Goal: Information Seeking & Learning: Learn about a topic

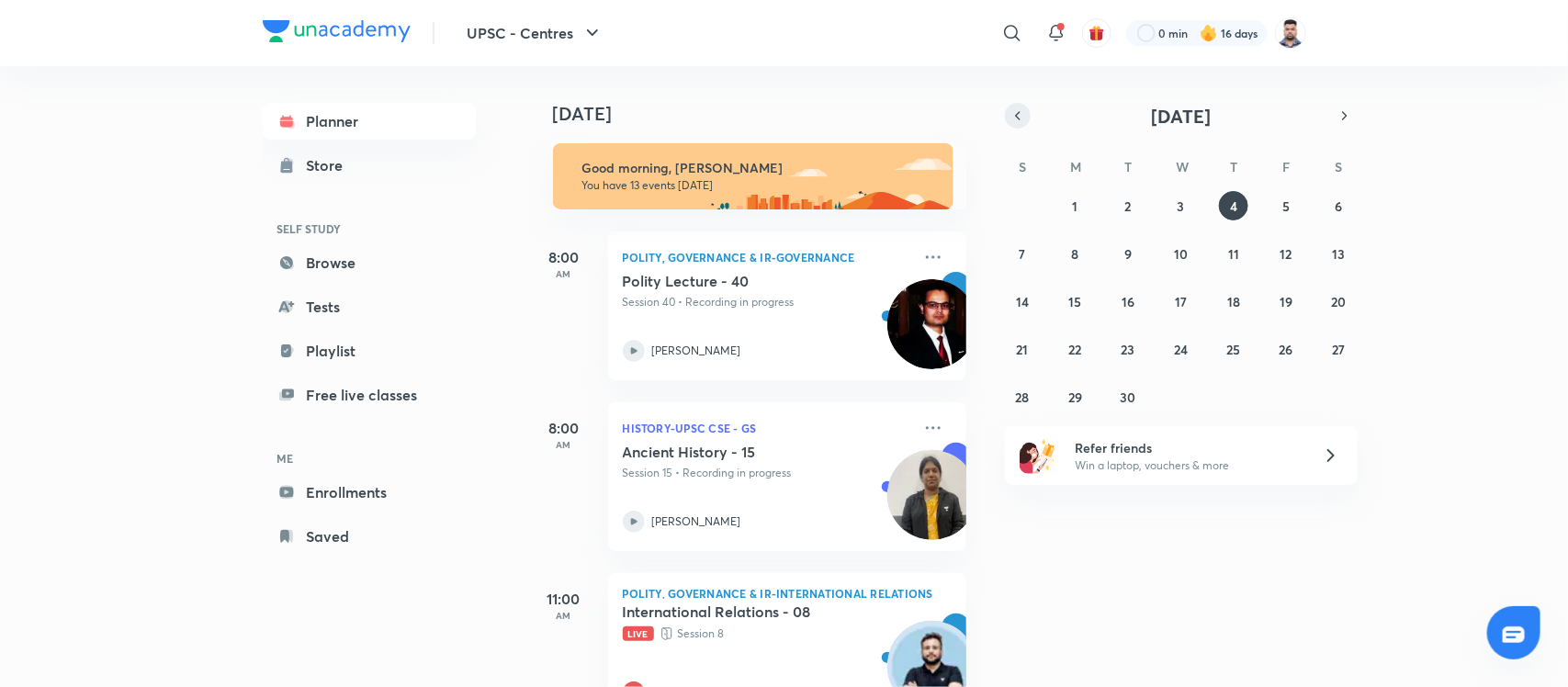
click at [1015, 121] on icon "button" at bounding box center [1017, 115] width 14 height 16
click at [1345, 393] on abbr "30" at bounding box center [1339, 397] width 15 height 17
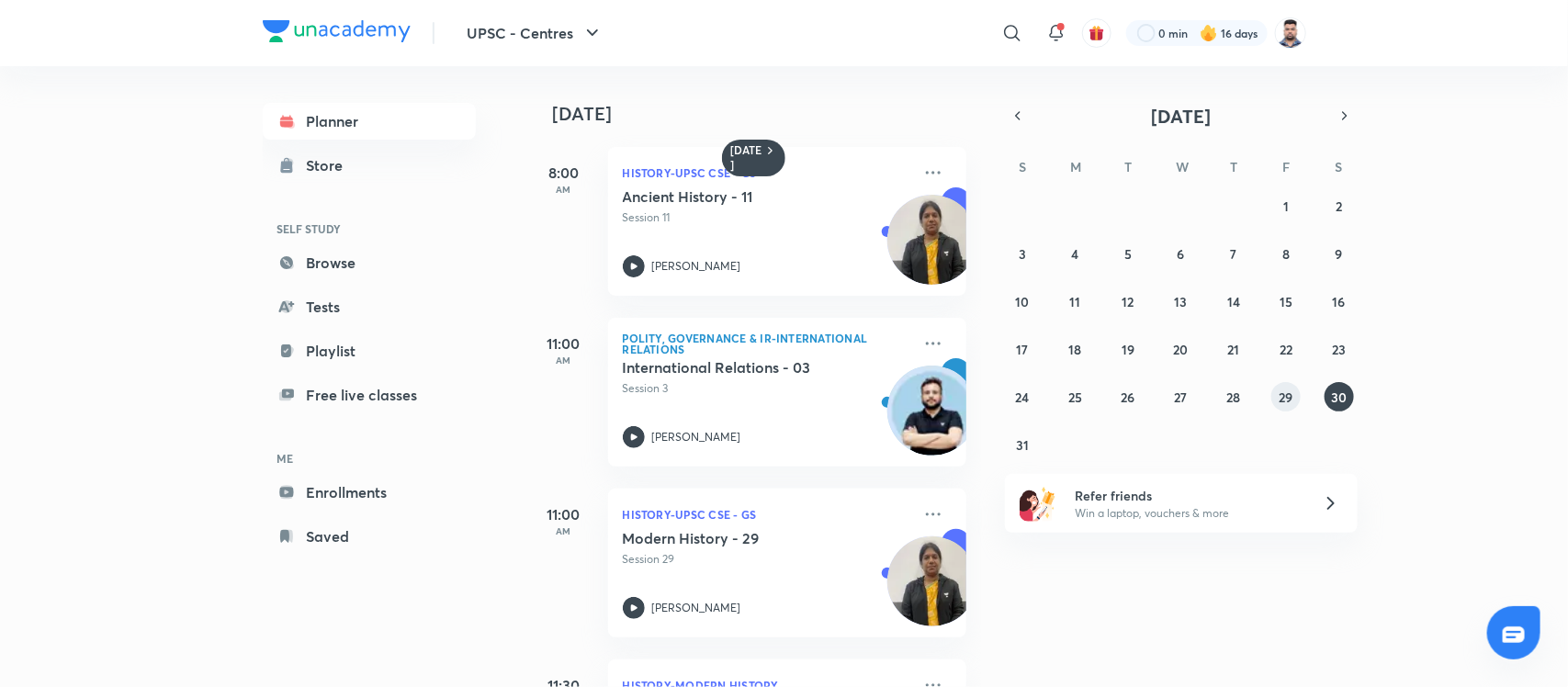
click at [1287, 393] on abbr "29" at bounding box center [1287, 397] width 13 height 17
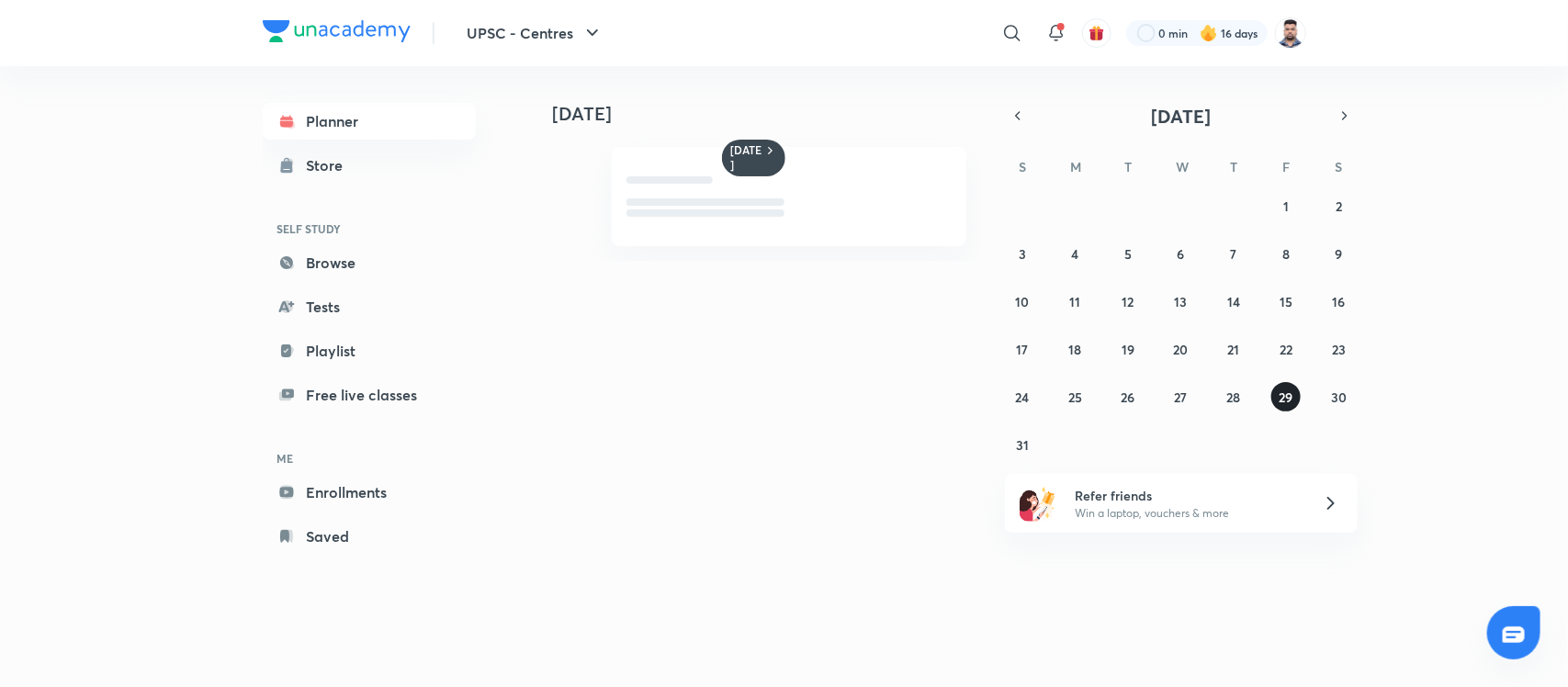
click at [1287, 395] on abbr "29" at bounding box center [1287, 397] width 13 height 17
click at [1233, 396] on abbr "28" at bounding box center [1233, 397] width 13 height 17
click at [1173, 399] on button "27" at bounding box center [1180, 396] width 30 height 30
click at [1281, 396] on abbr "29" at bounding box center [1287, 397] width 13 height 17
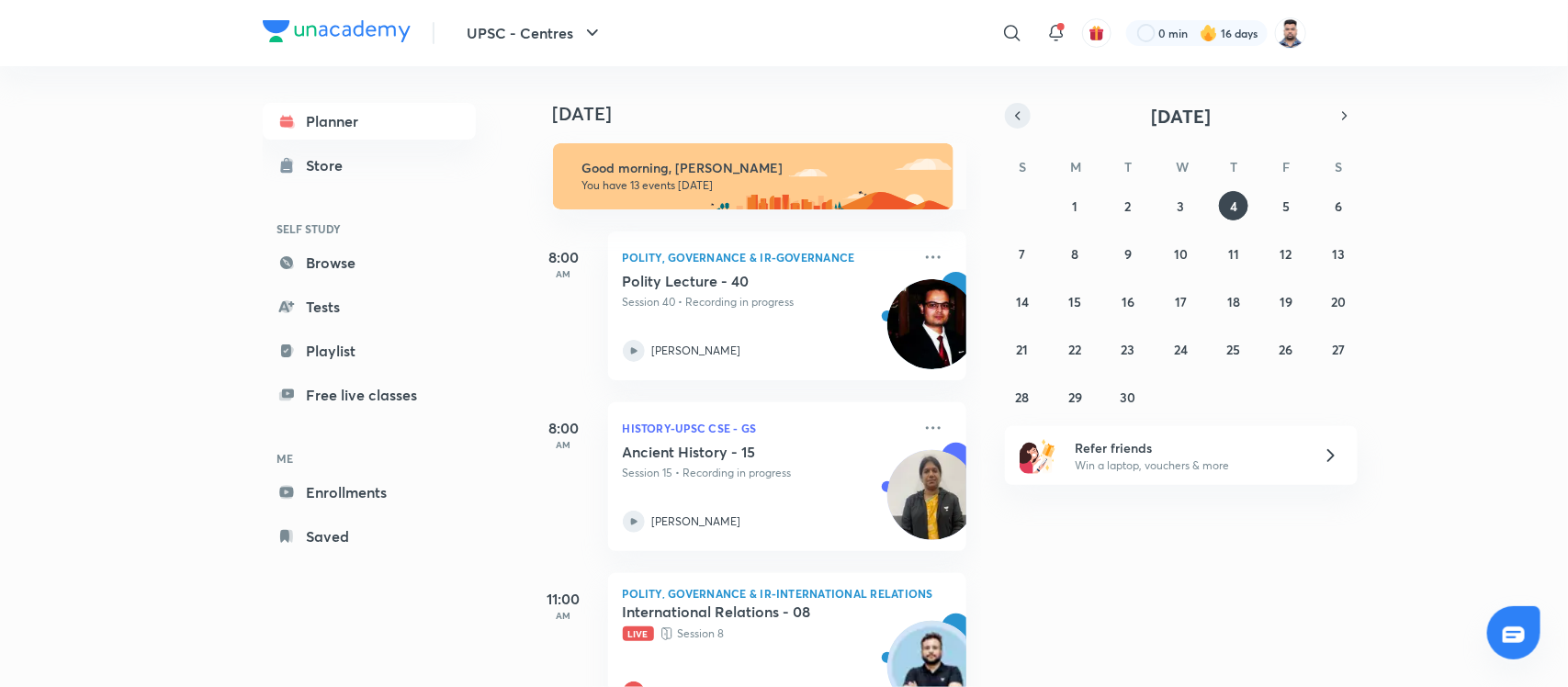
click at [1022, 108] on icon "button" at bounding box center [1017, 115] width 14 height 16
click at [1081, 395] on abbr "25" at bounding box center [1075, 397] width 13 height 17
click at [1338, 347] on abbr "27" at bounding box center [1339, 349] width 12 height 17
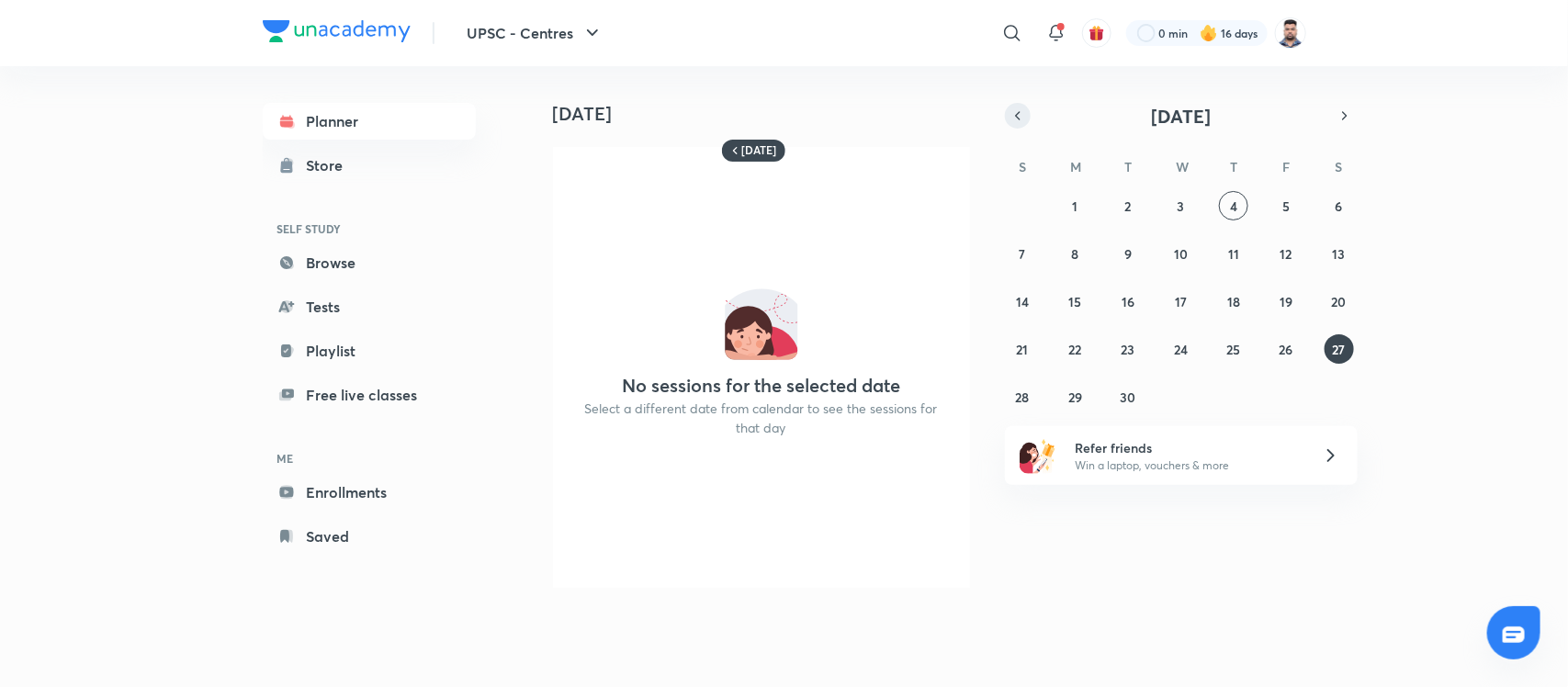
click at [1024, 112] on icon "button" at bounding box center [1017, 115] width 14 height 16
click at [1173, 396] on button "27" at bounding box center [1180, 396] width 30 height 30
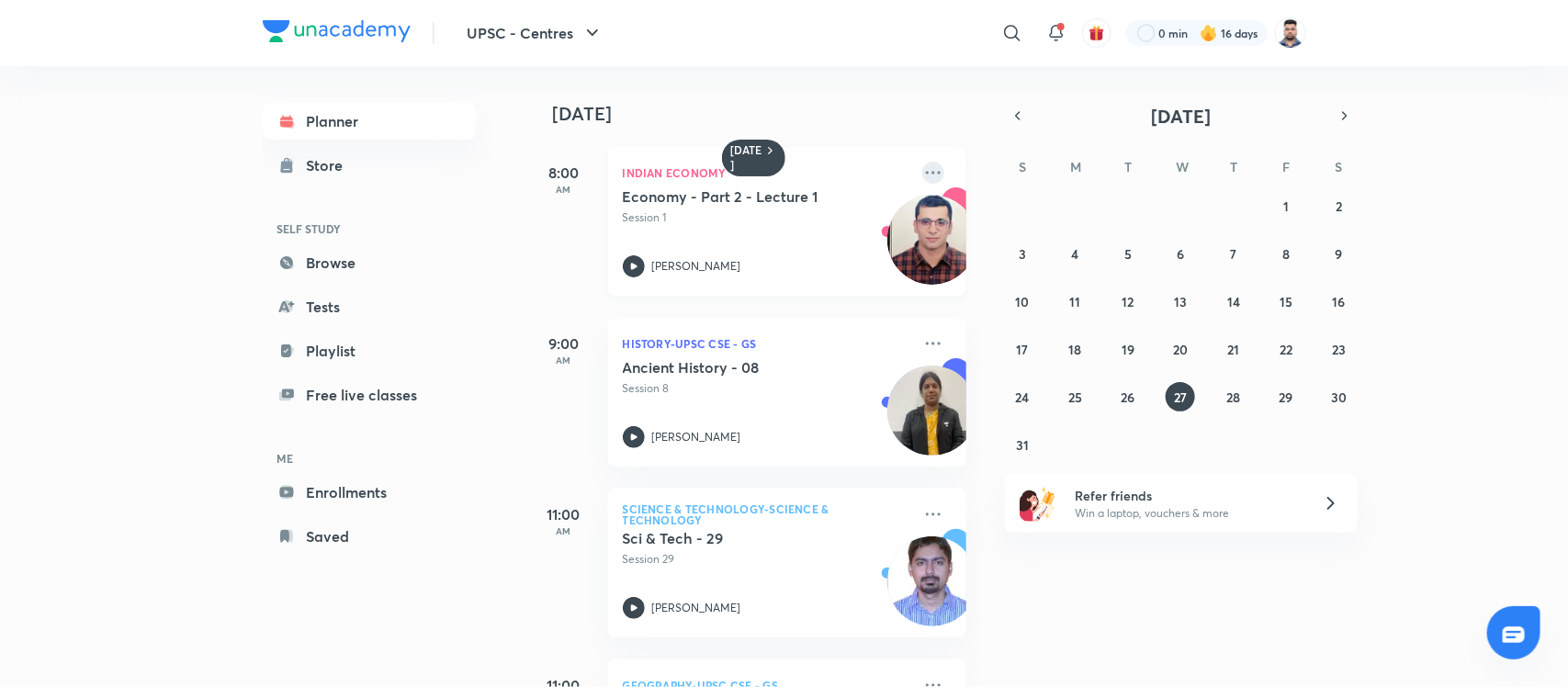
click at [922, 175] on icon at bounding box center [933, 172] width 22 height 22
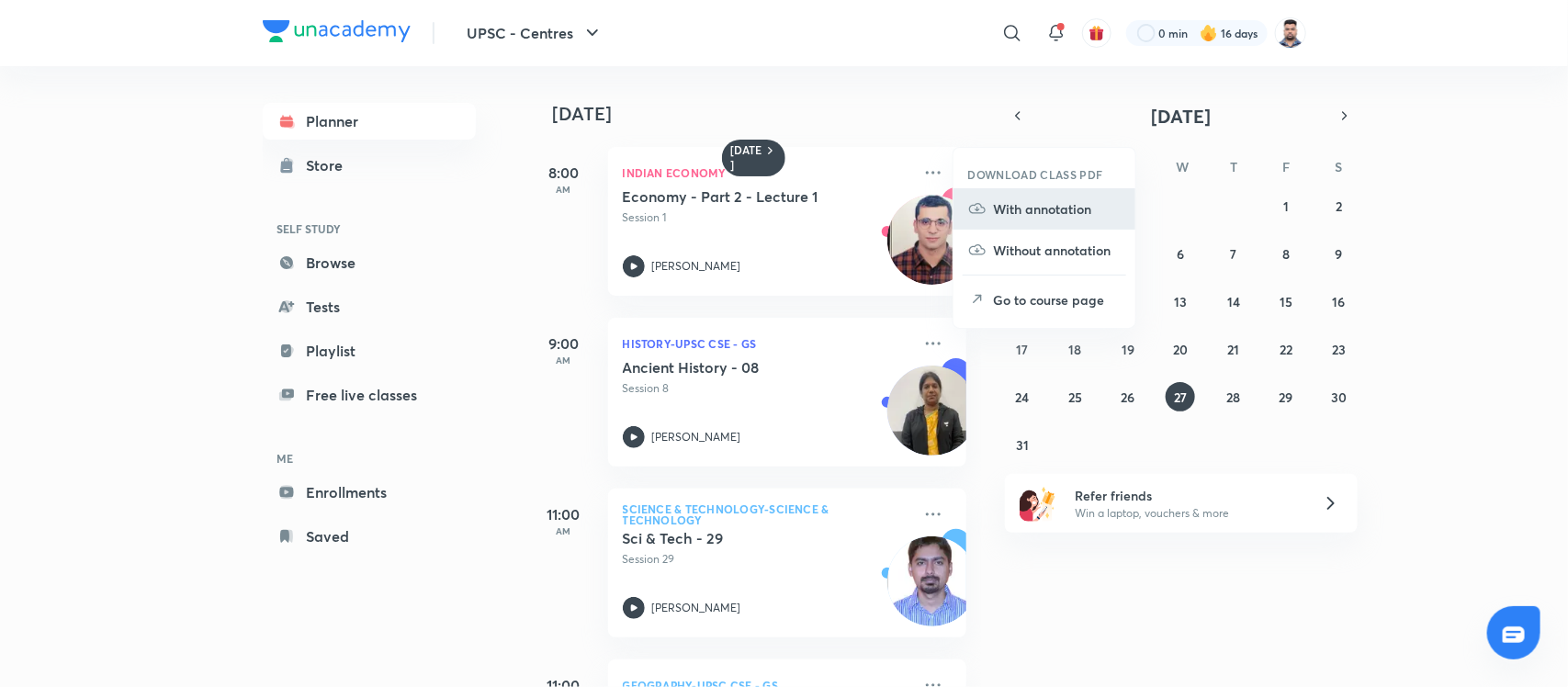
click at [1061, 209] on p "With annotation" at bounding box center [1057, 209] width 127 height 19
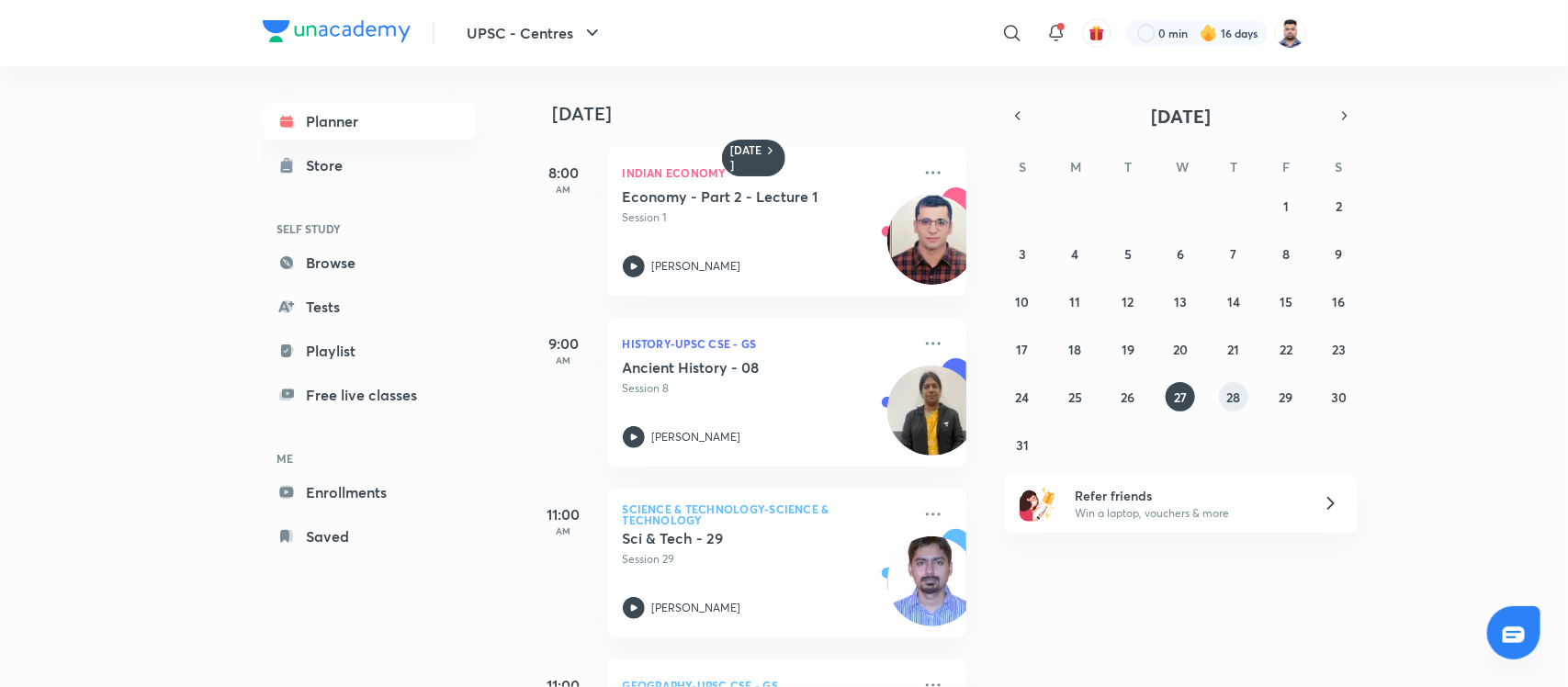
click at [1237, 400] on abbr "28" at bounding box center [1233, 397] width 13 height 17
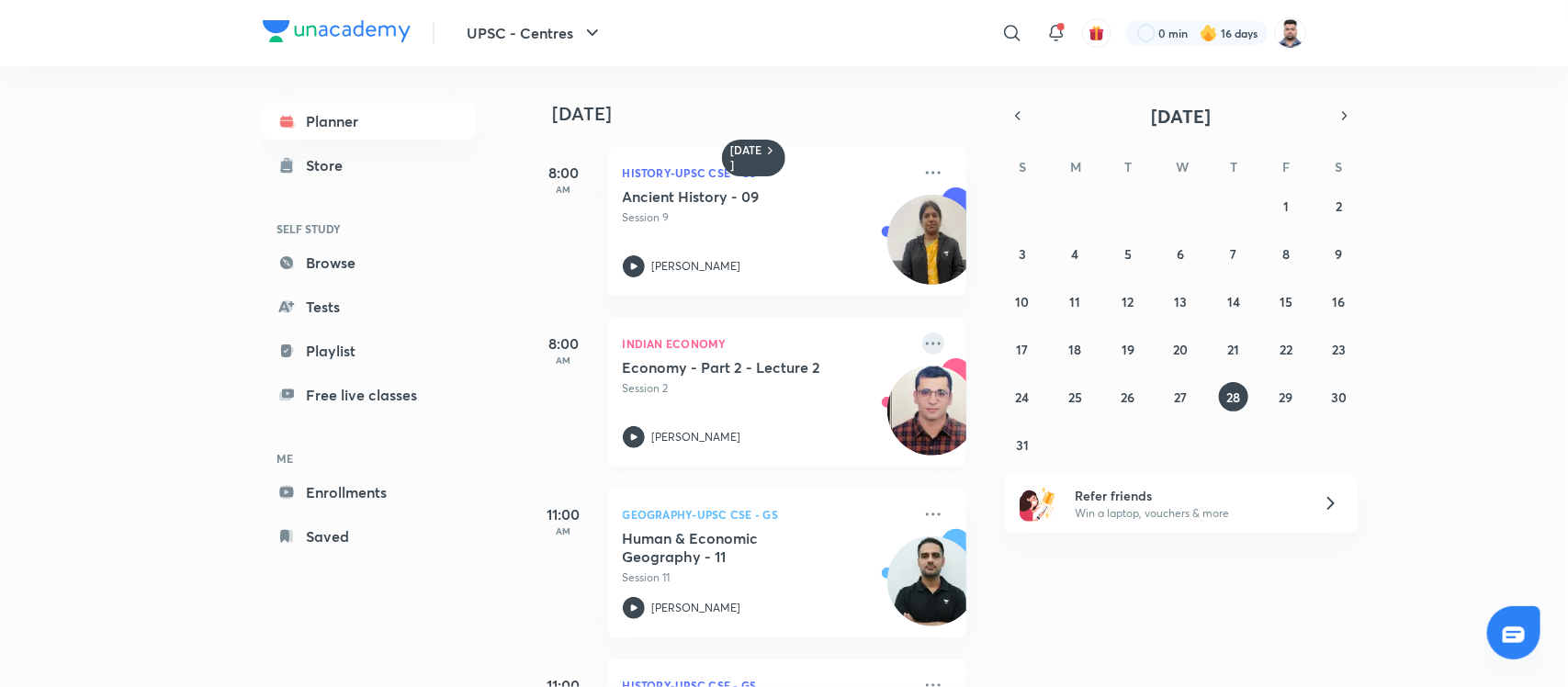
click at [922, 342] on icon at bounding box center [933, 344] width 22 height 22
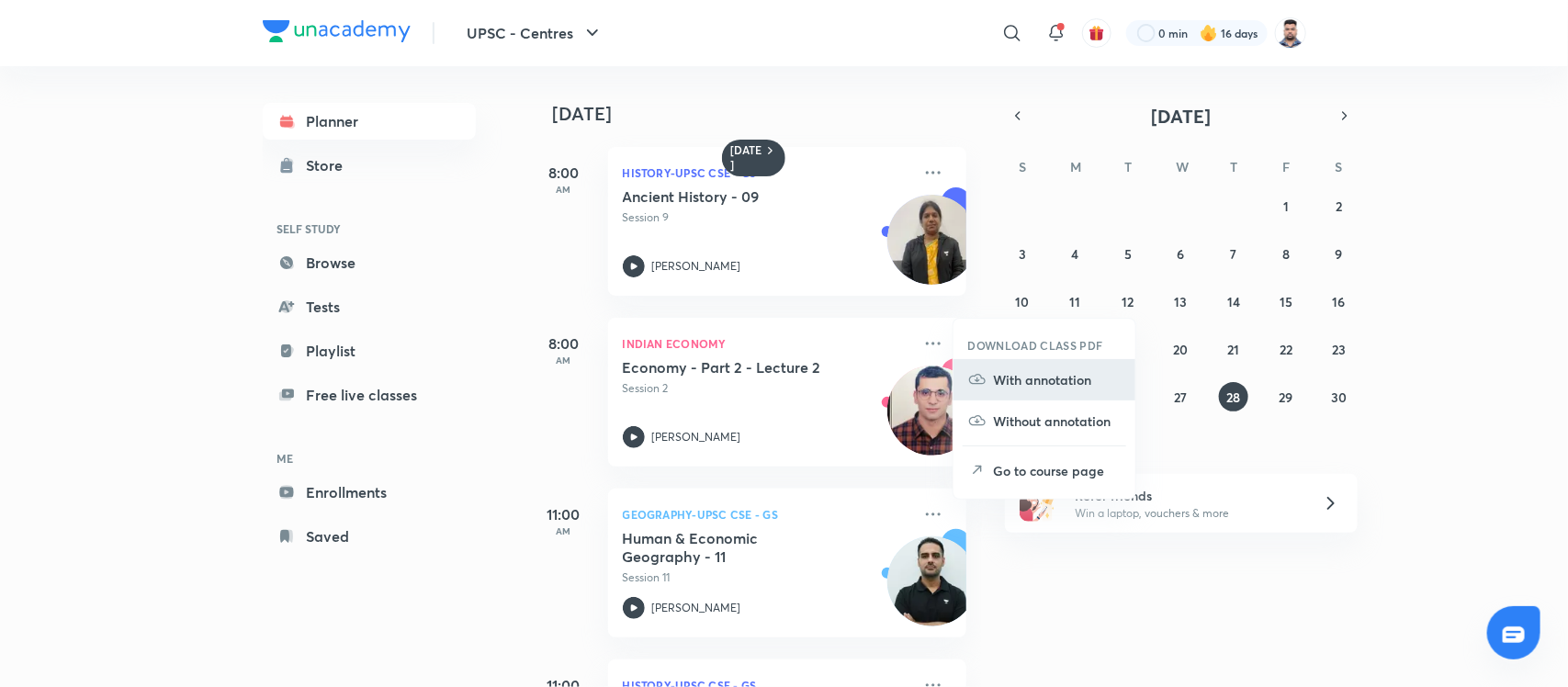
click at [1044, 383] on p "With annotation" at bounding box center [1057, 380] width 127 height 19
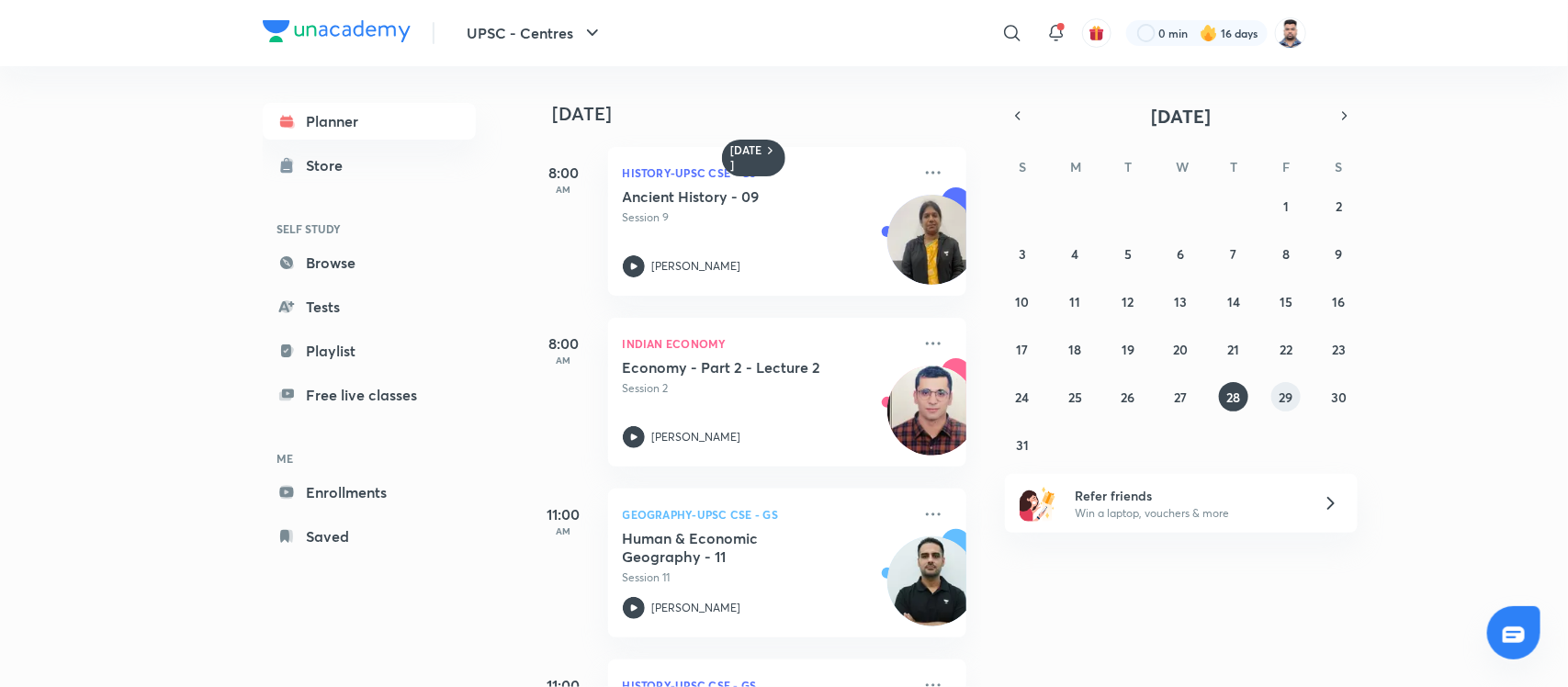
click at [1280, 397] on abbr "29" at bounding box center [1287, 397] width 13 height 17
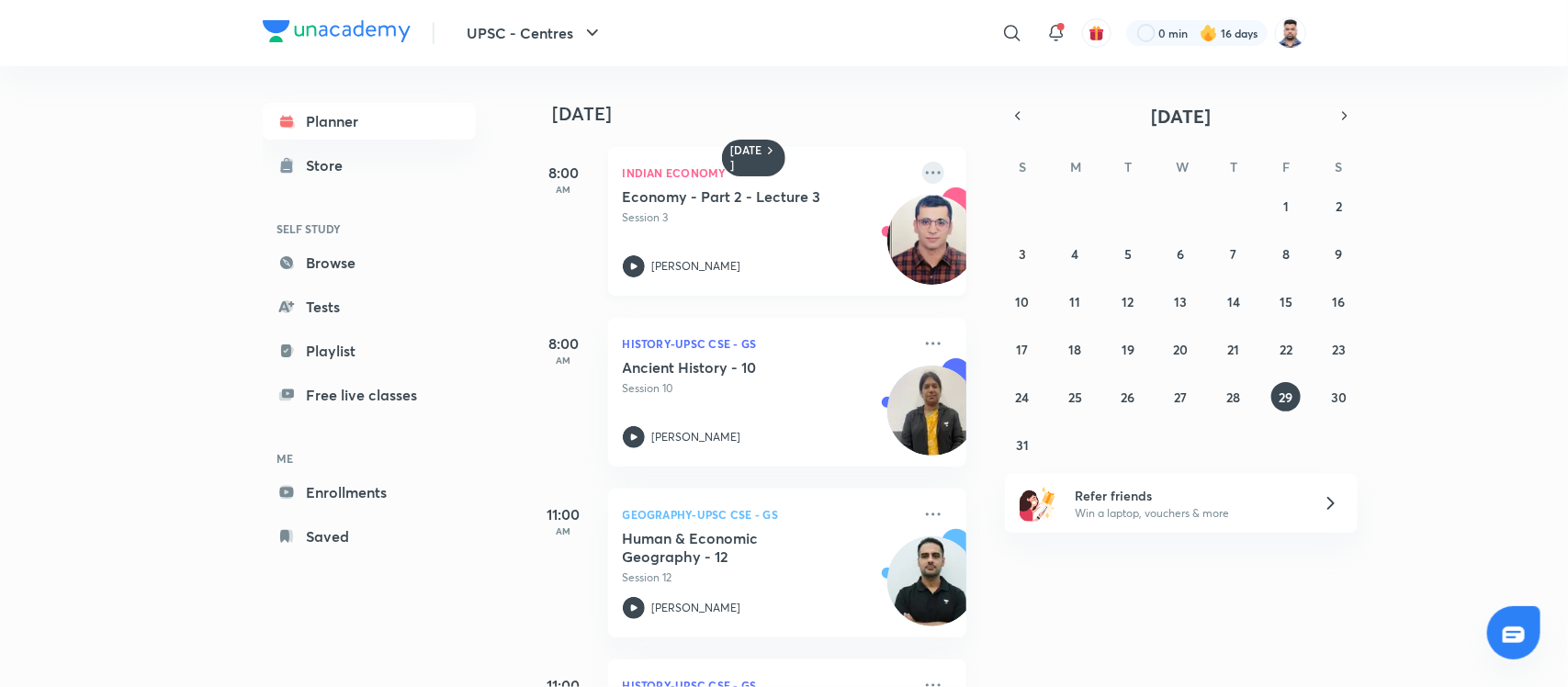
click at [922, 173] on icon at bounding box center [933, 172] width 22 height 22
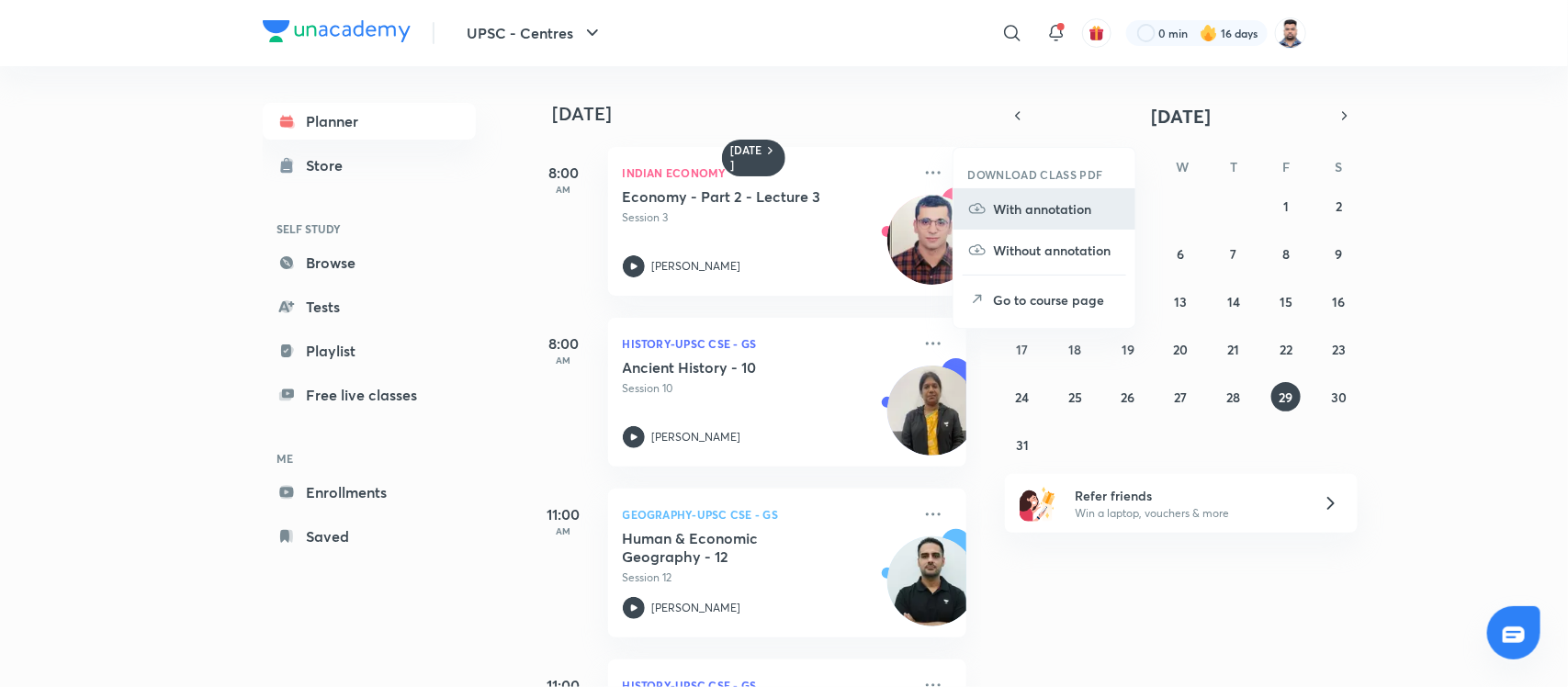
click at [1075, 214] on p "With annotation" at bounding box center [1057, 209] width 127 height 19
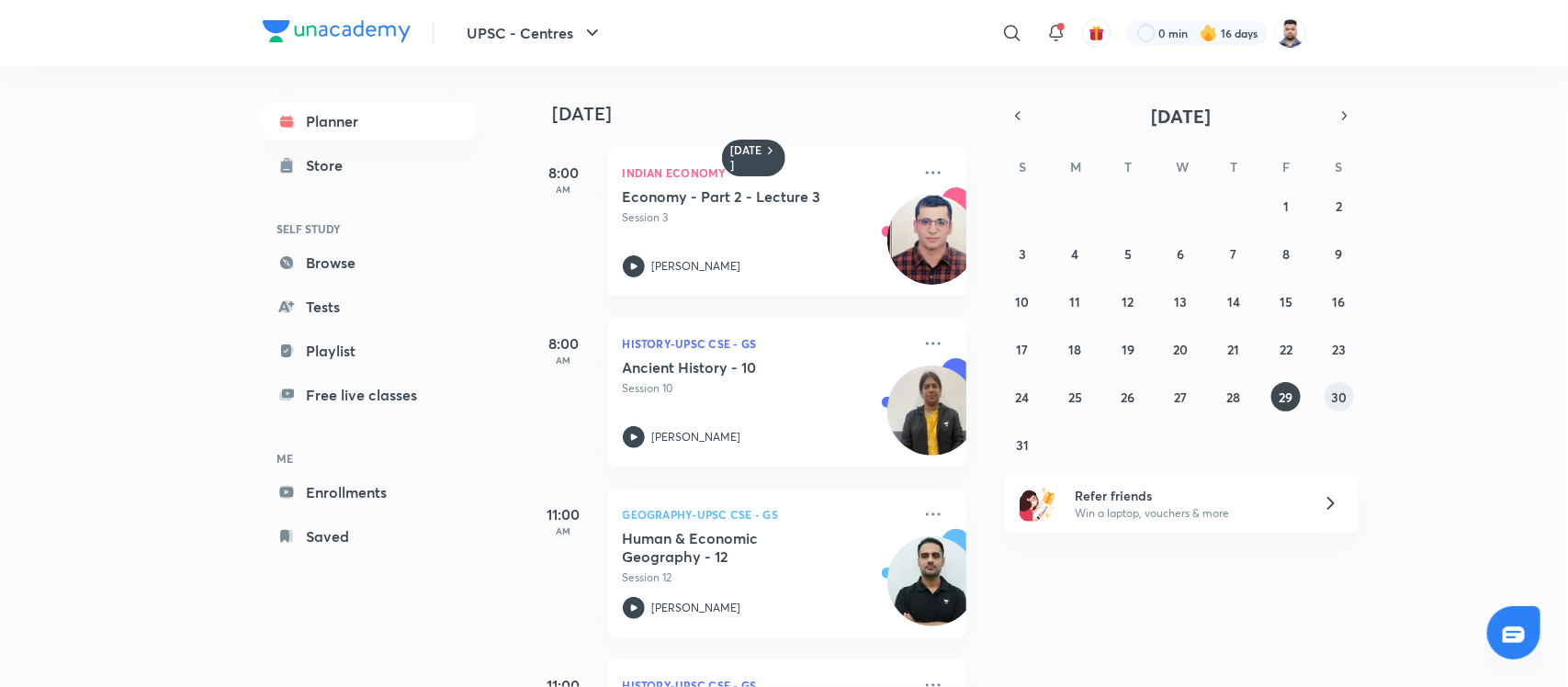
click at [1340, 392] on abbr "30" at bounding box center [1339, 397] width 15 height 17
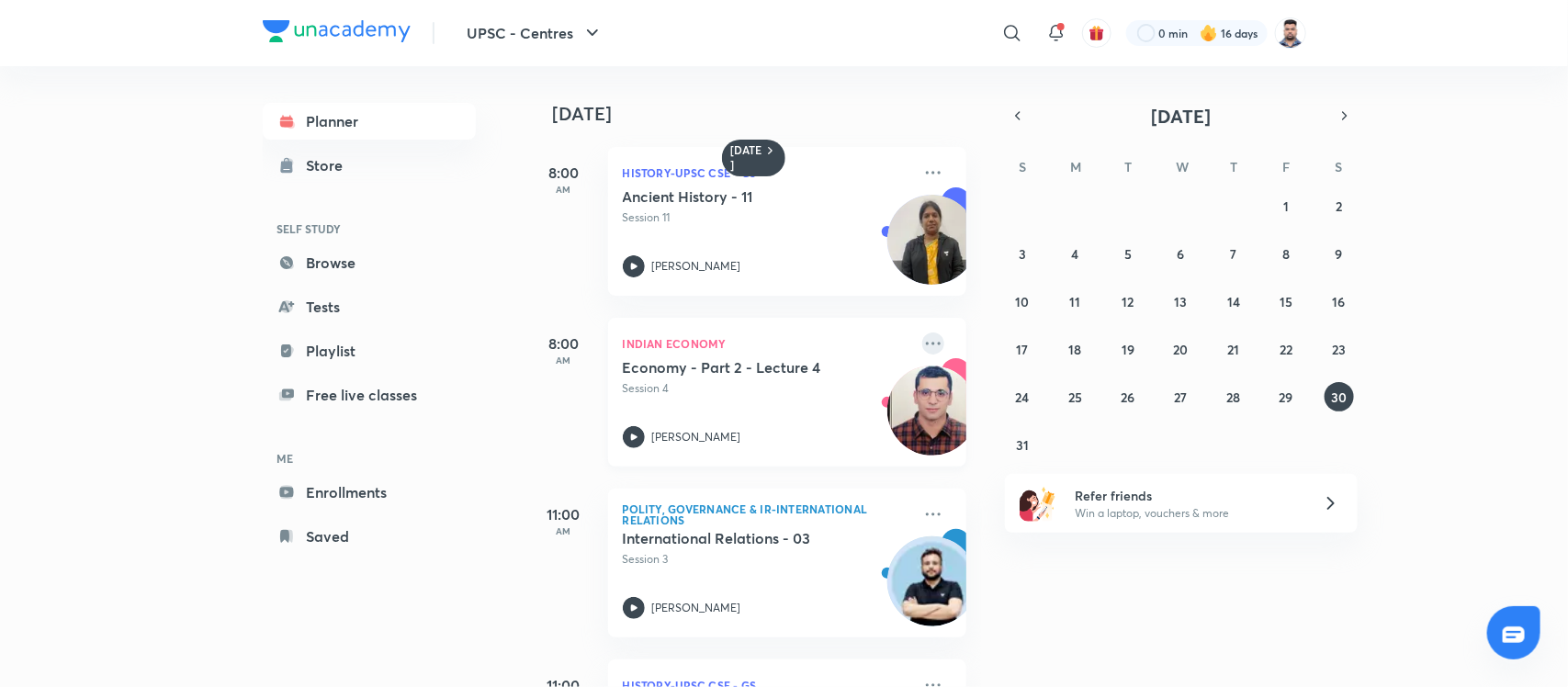
click at [922, 333] on icon at bounding box center [933, 344] width 22 height 22
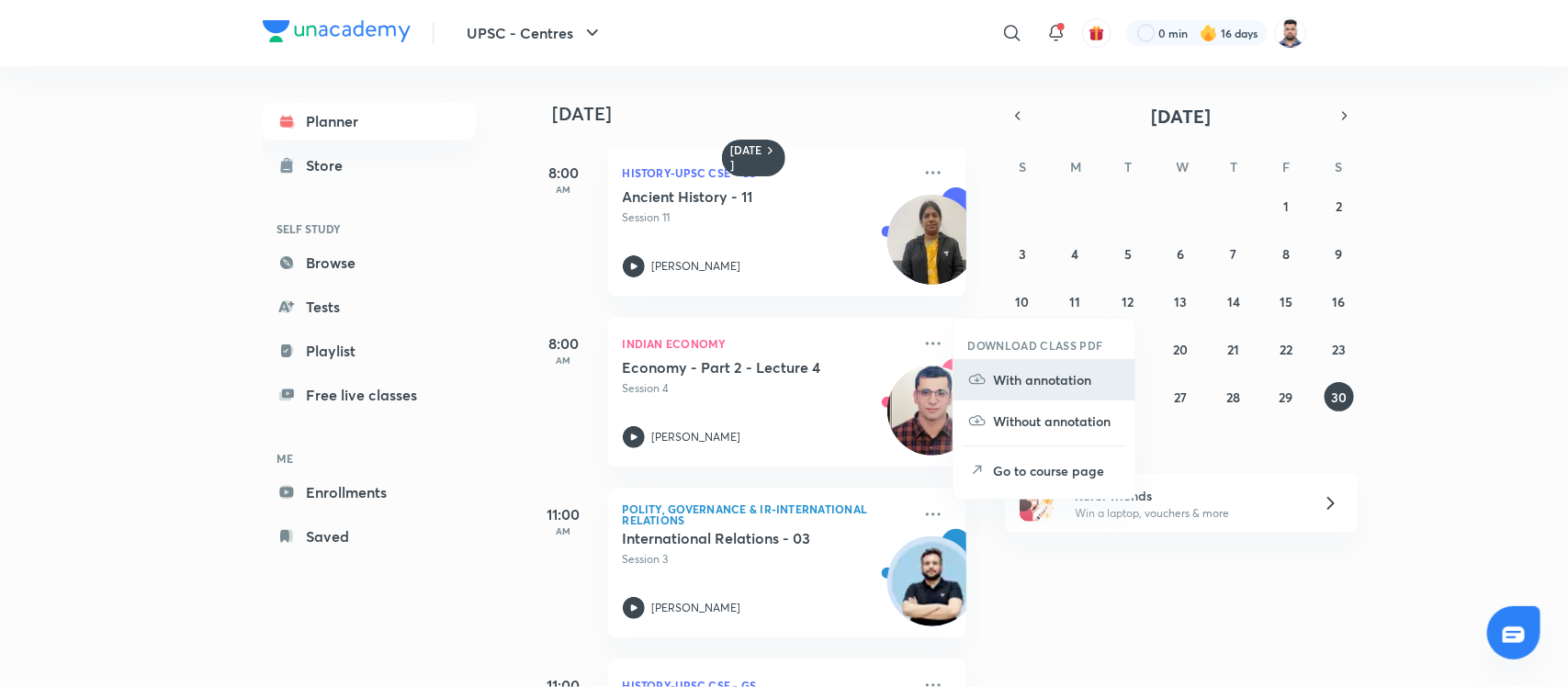
click at [1020, 376] on p "With annotation" at bounding box center [1057, 380] width 127 height 19
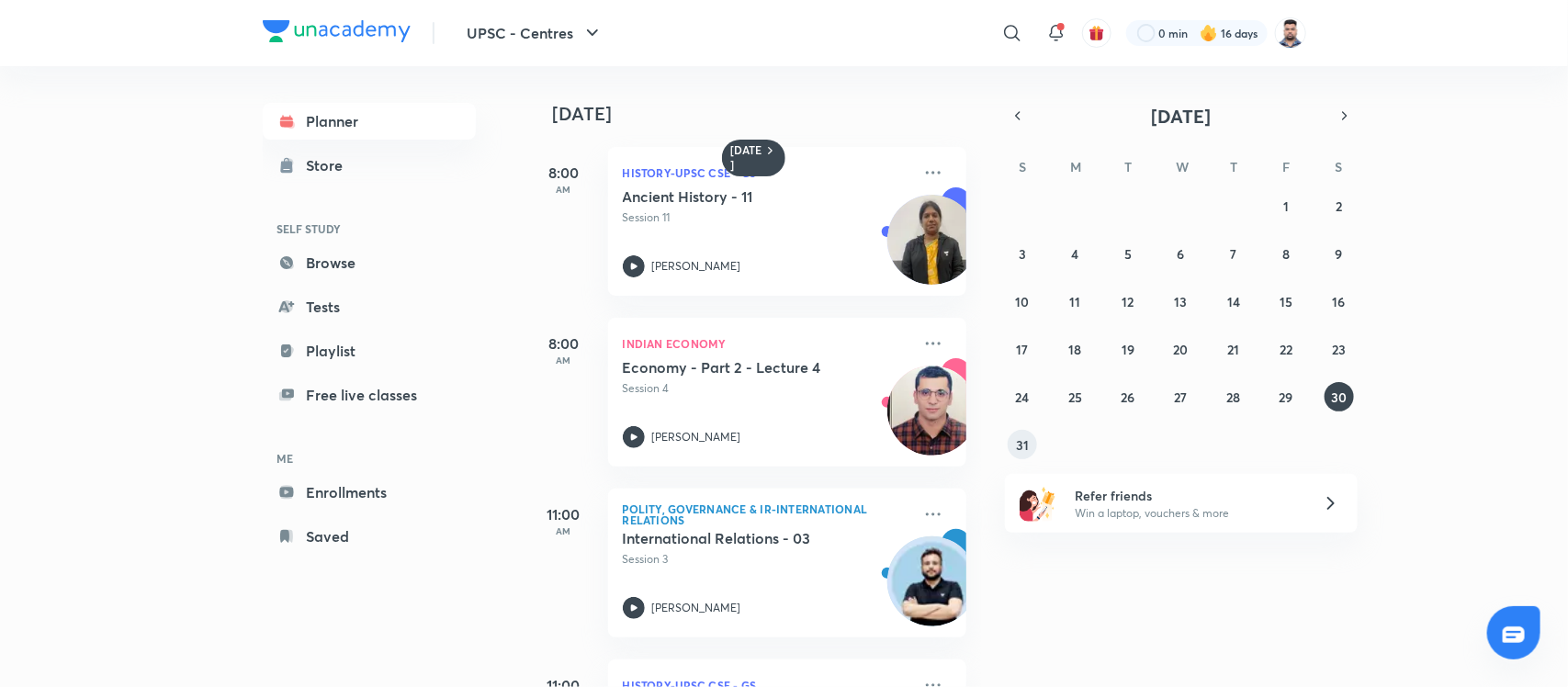
click at [1026, 441] on abbr "31" at bounding box center [1022, 445] width 12 height 17
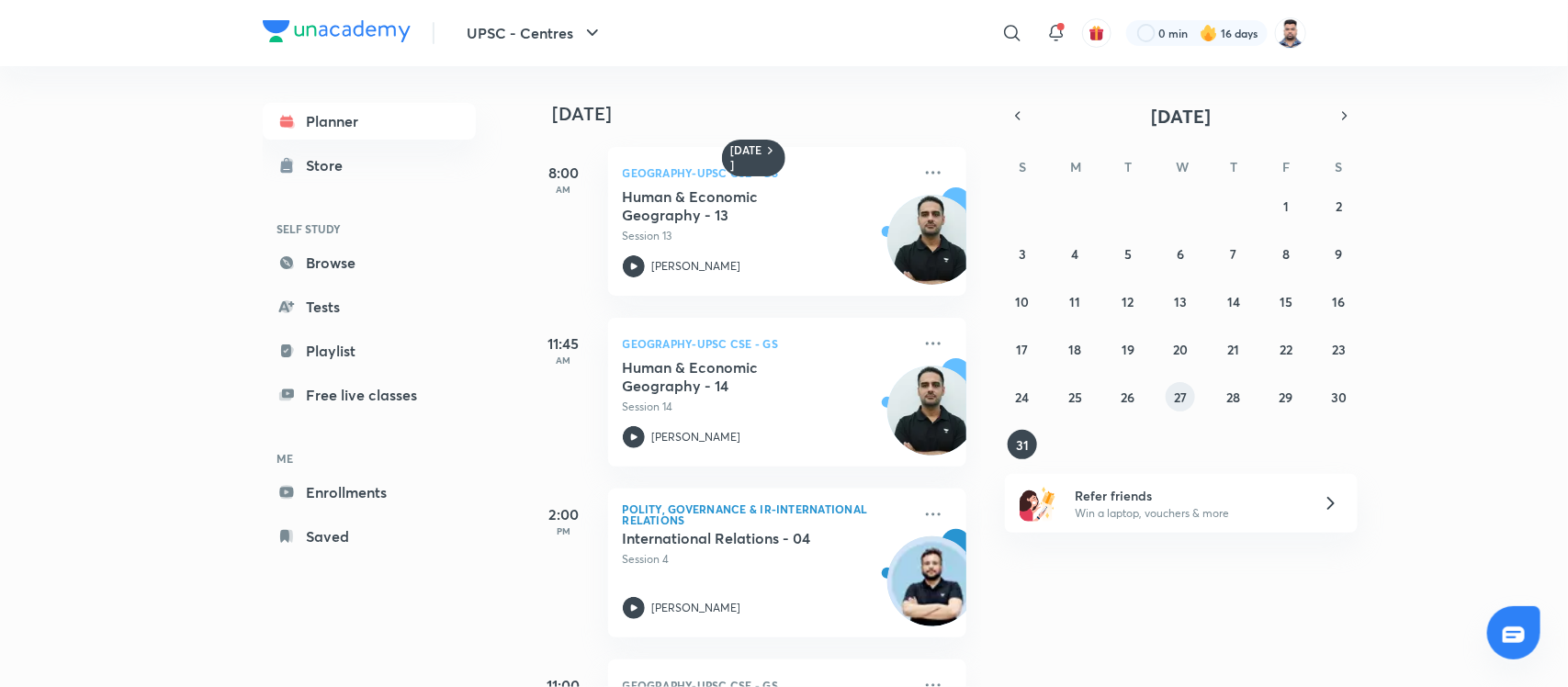
click at [1186, 398] on abbr "27" at bounding box center [1179, 397] width 12 height 17
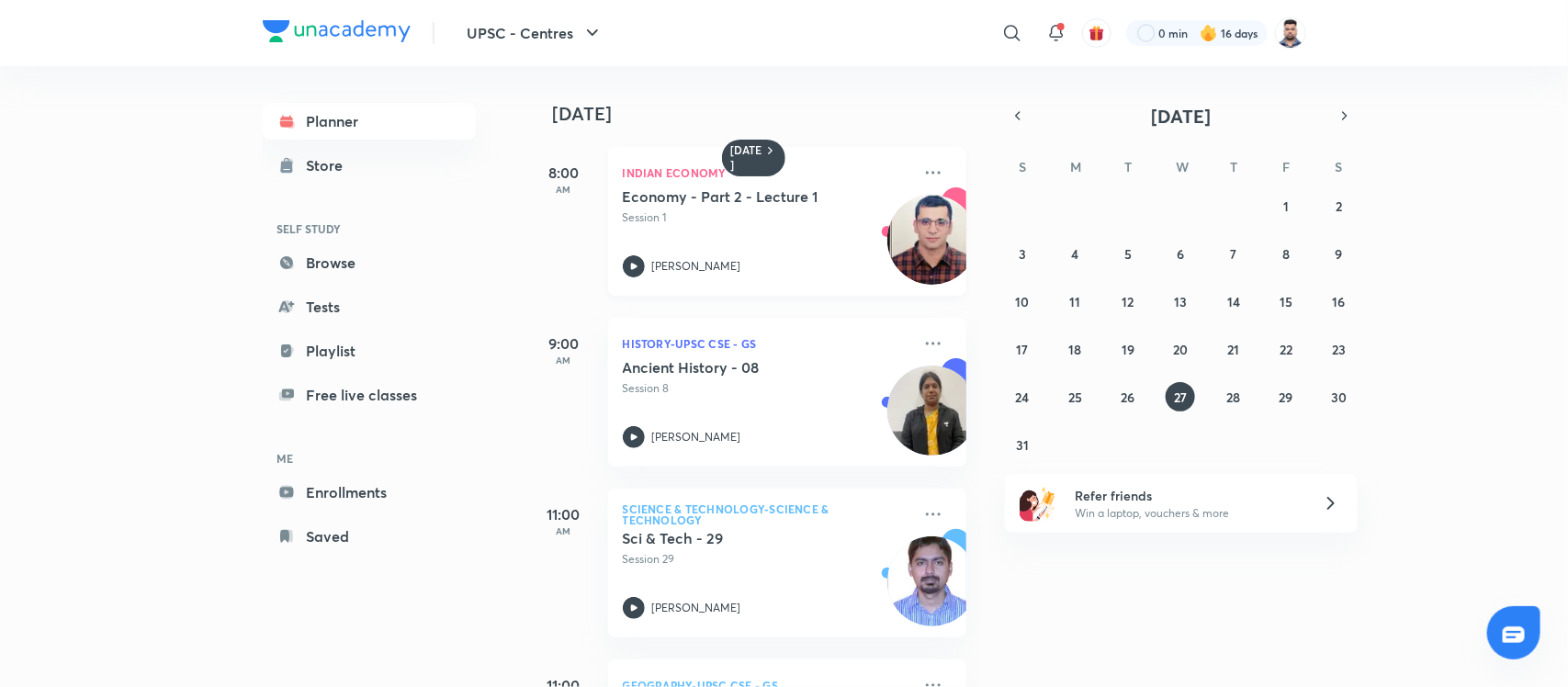
click at [753, 200] on h5 "Economy - Part 2 - Lecture 1" at bounding box center [737, 196] width 228 height 18
